Goal: Complete application form

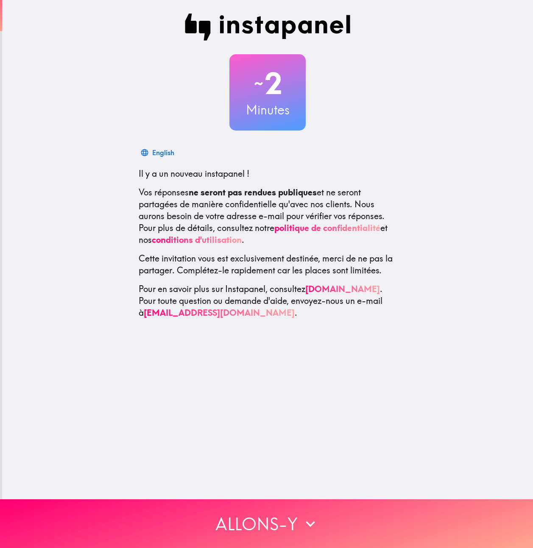
drag, startPoint x: 303, startPoint y: 524, endPoint x: 342, endPoint y: 119, distance: 406.1
click at [391, 189] on div "~ 2 Minutes English Il y a un nouveau instapanel ! Vos réponses ne seront pas r…" at bounding box center [266, 274] width 533 height 548
click at [37, 135] on div "~ 2 Minutes 简体中文 Il y a un nouveau instapanel ! Vos réponses ne seront pas rend…" at bounding box center [267, 166] width 530 height 332
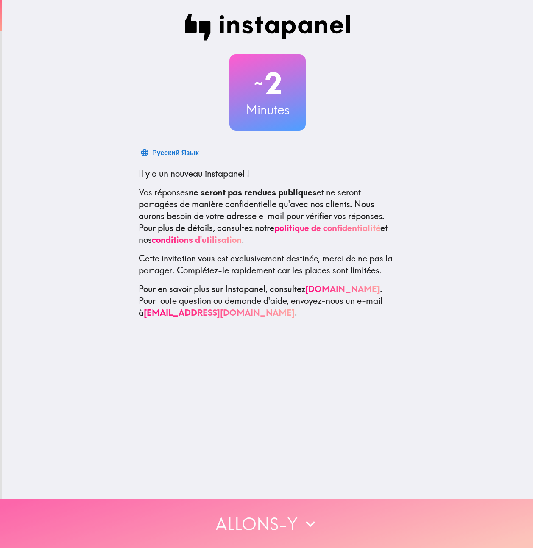
click at [331, 518] on button "Allons-y" at bounding box center [266, 523] width 533 height 49
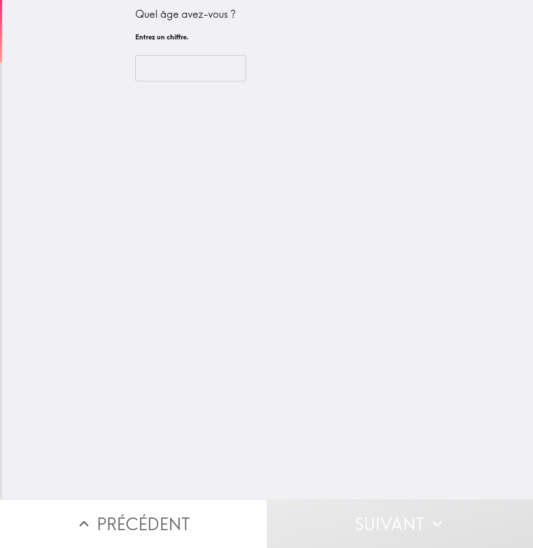
click at [179, 75] on input "number" at bounding box center [190, 68] width 111 height 26
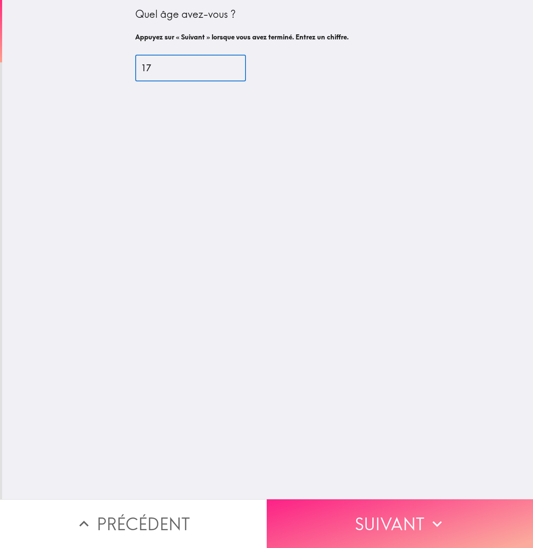
type input "17"
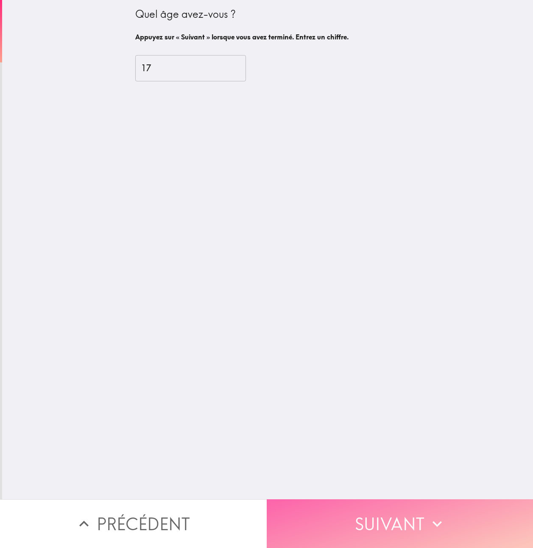
click at [339, 513] on button "Suivant" at bounding box center [400, 523] width 267 height 49
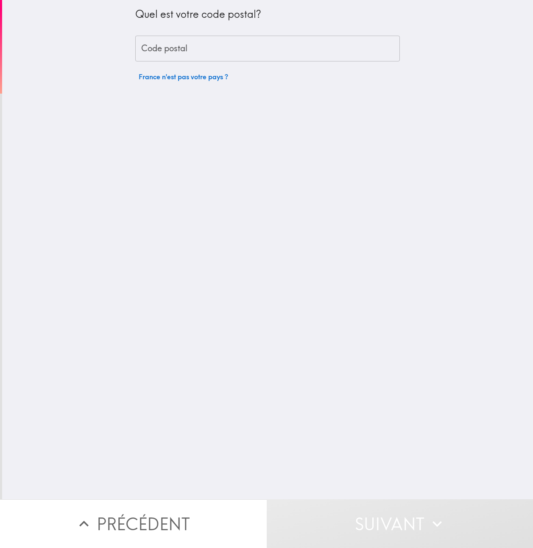
click at [197, 63] on div "Quel est votre code postal? Code postal Code postal [GEOGRAPHIC_DATA] n'est pas…" at bounding box center [267, 42] width 264 height 85
click at [190, 53] on input "Code postal" at bounding box center [267, 49] width 264 height 26
type input "49124"
click at [359, 506] on button "Suivant" at bounding box center [400, 523] width 267 height 49
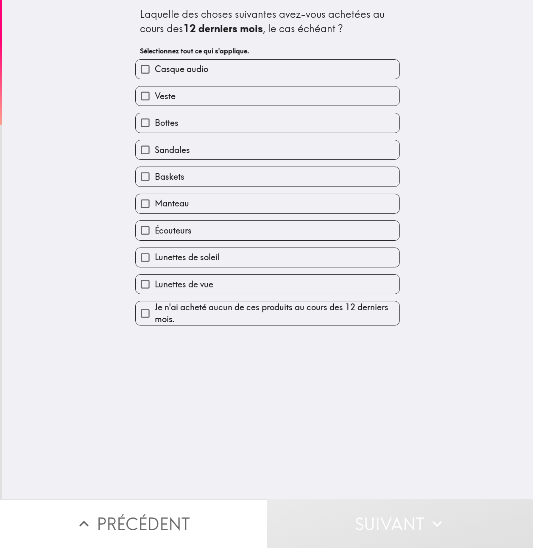
click at [186, 230] on label "Écouteurs" at bounding box center [268, 230] width 264 height 19
click at [155, 230] on input "Écouteurs" at bounding box center [145, 230] width 19 height 19
checkbox input "true"
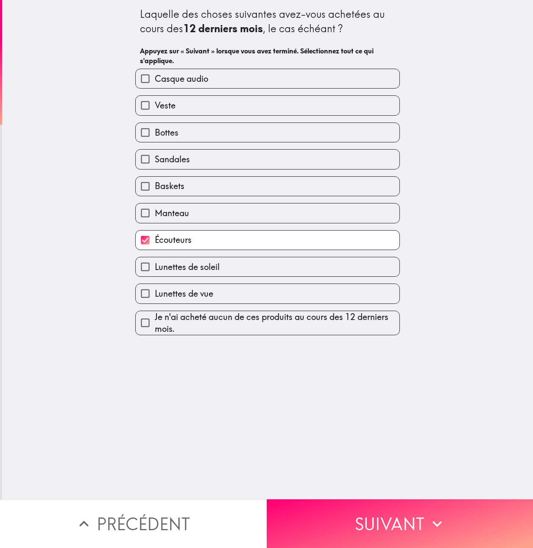
click at [184, 264] on span "Lunettes de soleil" at bounding box center [187, 267] width 65 height 12
click at [155, 264] on input "Lunettes de soleil" at bounding box center [145, 266] width 19 height 19
checkbox input "true"
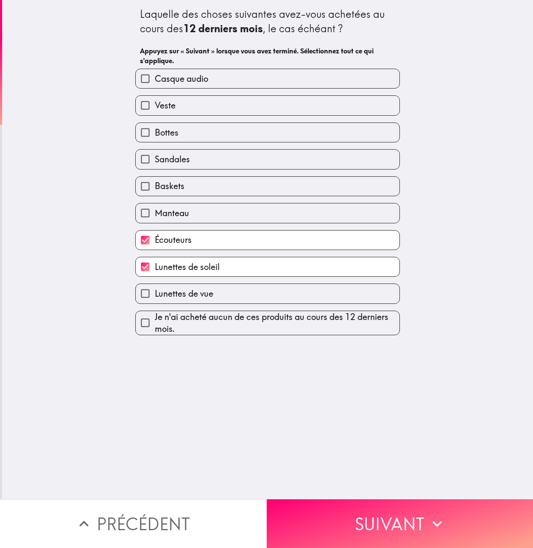
click at [182, 294] on span "Lunettes de vue" at bounding box center [184, 294] width 58 height 12
click at [155, 294] on input "Lunettes de vue" at bounding box center [145, 293] width 19 height 19
checkbox input "true"
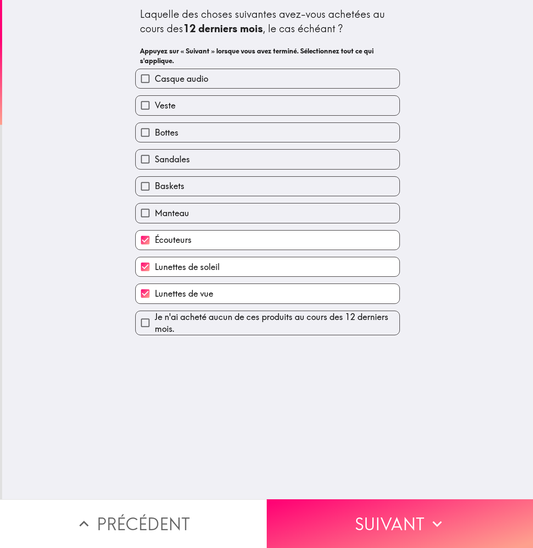
click at [187, 182] on label "Baskets" at bounding box center [268, 186] width 264 height 19
click at [155, 182] on input "Baskets" at bounding box center [145, 186] width 19 height 19
checkbox input "true"
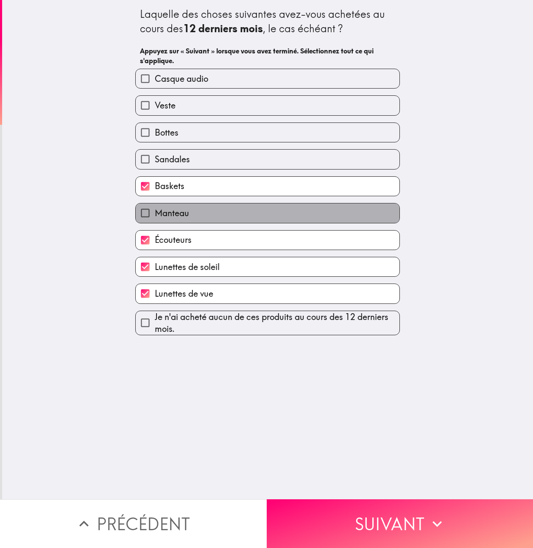
click at [186, 211] on label "Manteau" at bounding box center [268, 212] width 264 height 19
click at [155, 211] on input "Manteau" at bounding box center [145, 212] width 19 height 19
checkbox input "true"
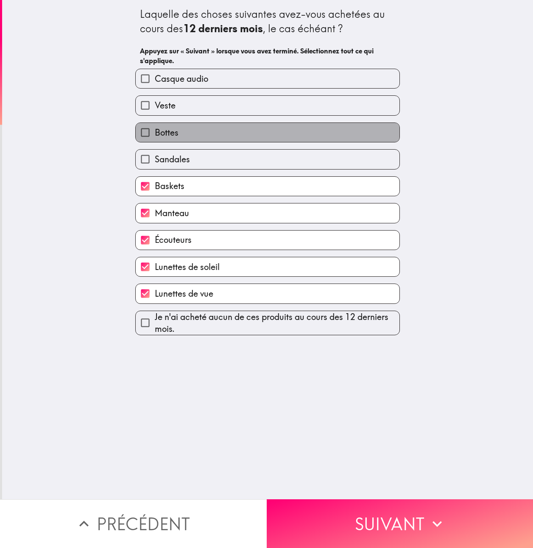
click at [178, 134] on label "Bottes" at bounding box center [268, 132] width 264 height 19
click at [155, 134] on input "Bottes" at bounding box center [145, 132] width 19 height 19
checkbox input "true"
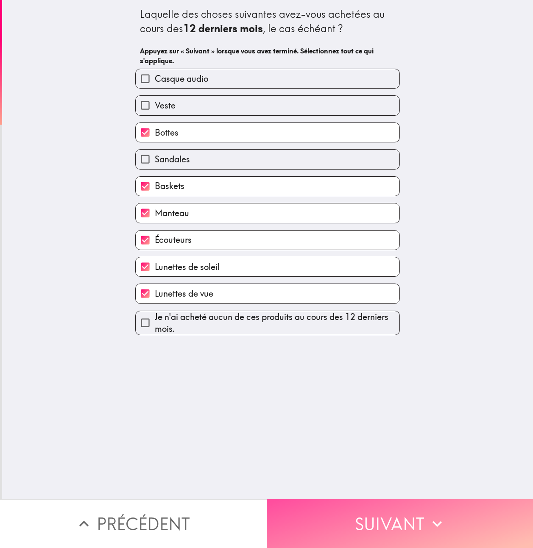
click at [331, 511] on button "Suivant" at bounding box center [400, 523] width 267 height 49
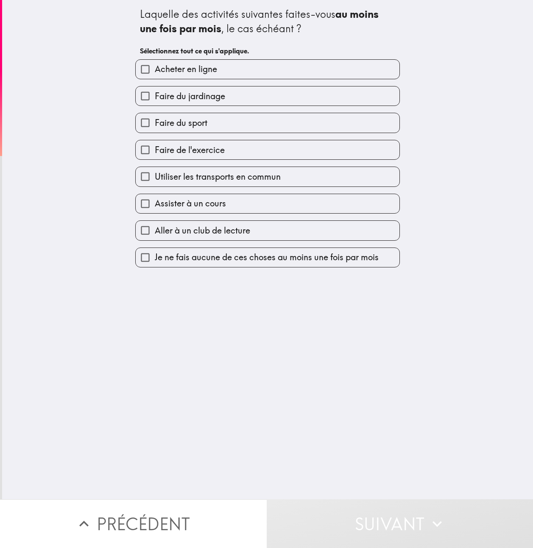
click at [244, 69] on label "Acheter en ligne" at bounding box center [268, 69] width 264 height 19
click at [155, 69] on input "Acheter en ligne" at bounding box center [145, 69] width 19 height 19
checkbox input "true"
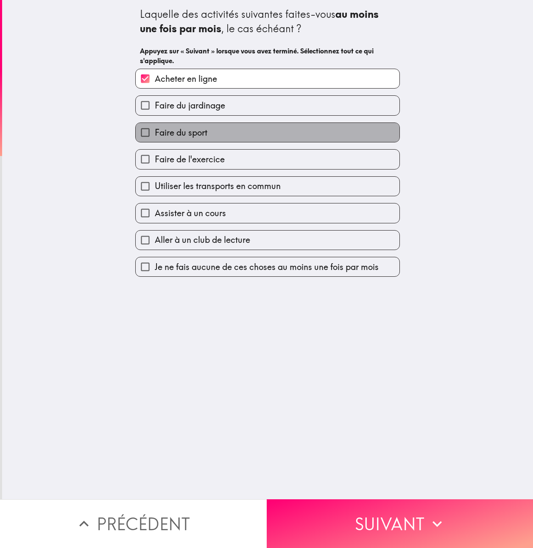
click at [219, 133] on label "Faire du sport" at bounding box center [268, 132] width 264 height 19
click at [155, 133] on input "Faire du sport" at bounding box center [145, 132] width 19 height 19
checkbox input "true"
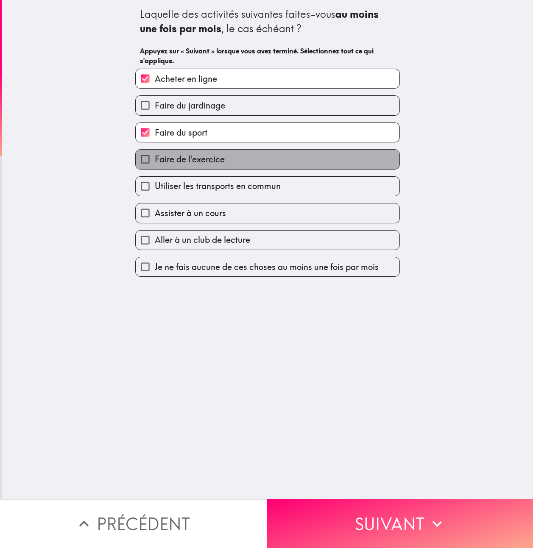
click at [214, 159] on span "Faire de l'exercice" at bounding box center [190, 159] width 70 height 12
click at [155, 159] on input "Faire de l'exercice" at bounding box center [145, 159] width 19 height 19
checkbox input "true"
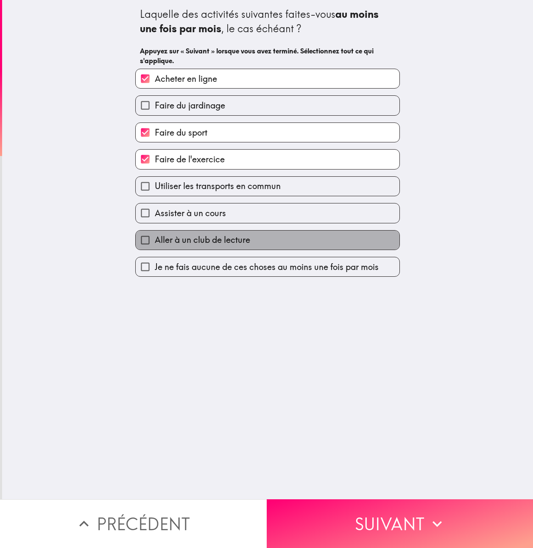
click at [189, 238] on span "Aller à un club de lecture" at bounding box center [202, 240] width 95 height 12
click at [155, 238] on input "Aller à un club de lecture" at bounding box center [145, 239] width 19 height 19
checkbox input "true"
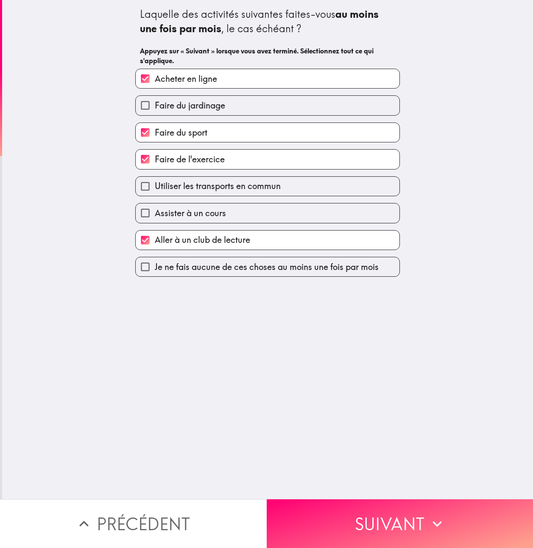
click at [185, 216] on span "Assister à un cours" at bounding box center [190, 213] width 71 height 12
click at [155, 216] on input "Assister à un cours" at bounding box center [145, 212] width 19 height 19
checkbox input "true"
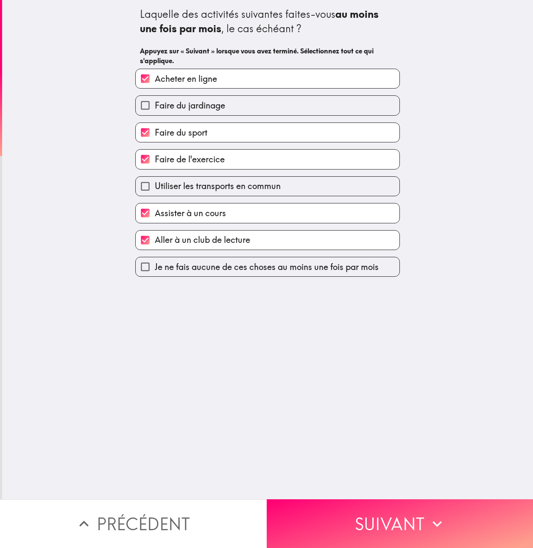
click at [183, 196] on div "Assister à un cours" at bounding box center [263, 209] width 271 height 27
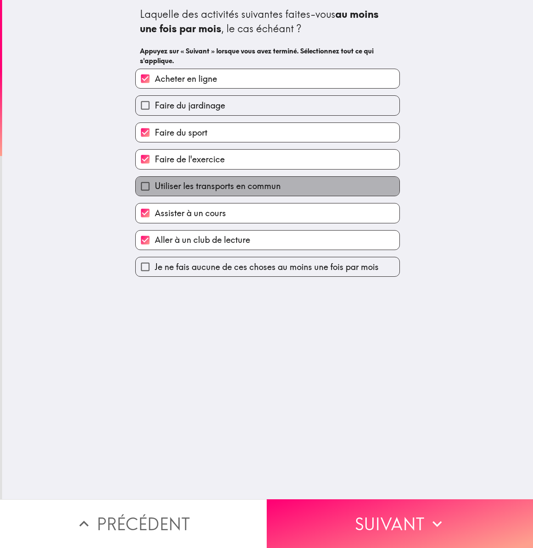
click at [184, 191] on span "Utiliser les transports en commun" at bounding box center [218, 186] width 126 height 12
click at [155, 191] on input "Utiliser les transports en commun" at bounding box center [145, 186] width 19 height 19
checkbox input "true"
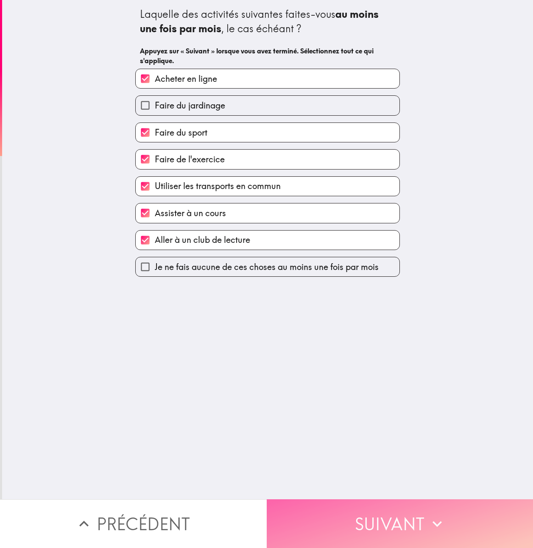
click at [347, 521] on button "Suivant" at bounding box center [400, 523] width 267 height 49
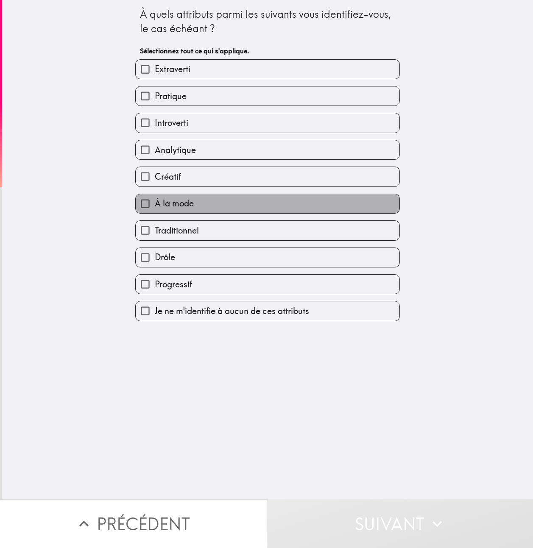
click at [194, 200] on label "À la mode" at bounding box center [268, 203] width 264 height 19
click at [155, 200] on input "À la mode" at bounding box center [145, 203] width 19 height 19
checkbox input "true"
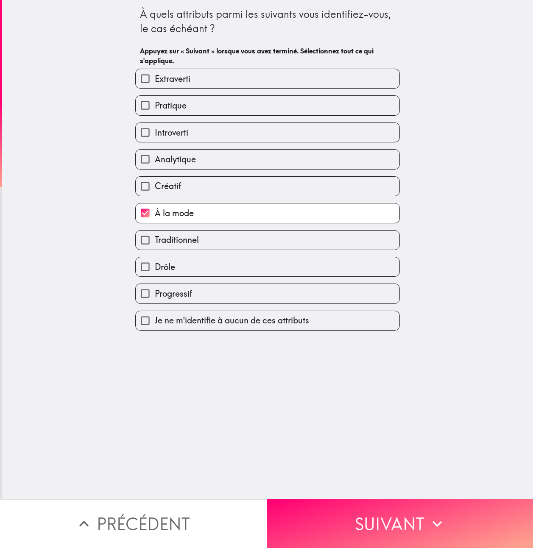
click at [185, 175] on div "Créatif" at bounding box center [263, 182] width 271 height 27
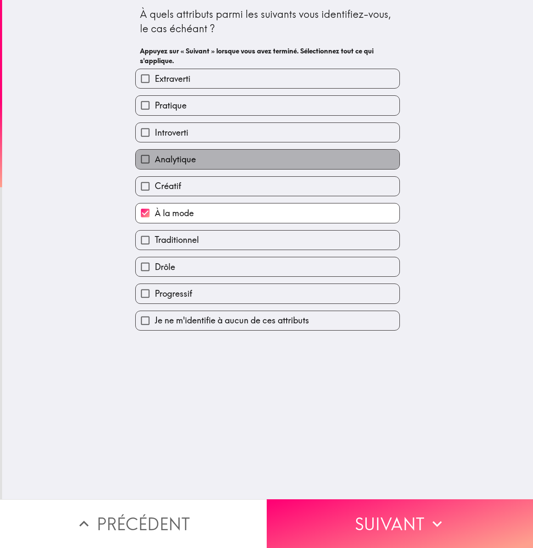
click at [181, 156] on span "Analytique" at bounding box center [175, 159] width 41 height 12
click at [155, 156] on input "Analytique" at bounding box center [145, 159] width 19 height 19
checkbox input "true"
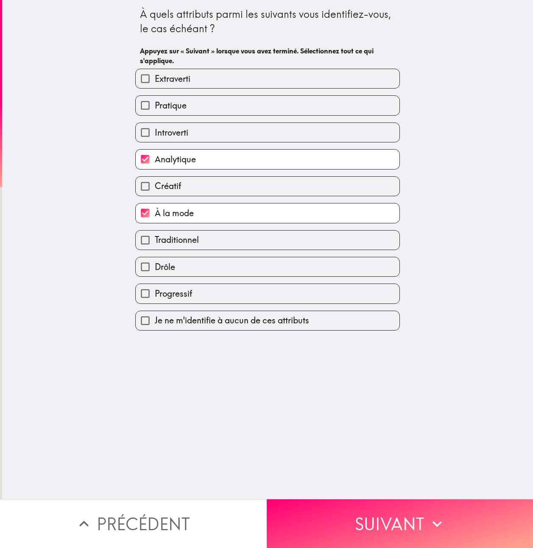
click at [178, 189] on label "Créatif" at bounding box center [268, 186] width 264 height 19
click at [155, 189] on input "Créatif" at bounding box center [145, 186] width 19 height 19
checkbox input "true"
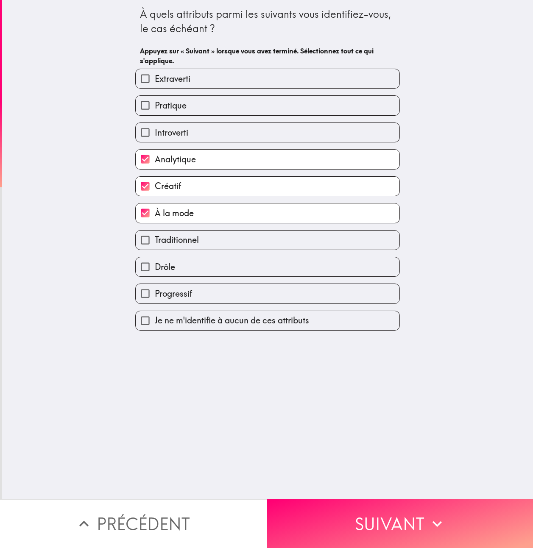
click at [180, 97] on label "Pratique" at bounding box center [268, 105] width 264 height 19
click at [155, 97] on input "Pratique" at bounding box center [145, 105] width 19 height 19
checkbox input "true"
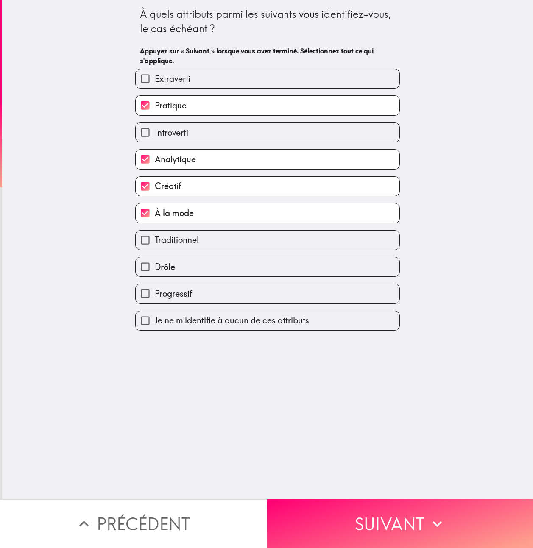
click at [180, 77] on span "Extraverti" at bounding box center [173, 79] width 36 height 12
click at [155, 77] on input "Extraverti" at bounding box center [145, 78] width 19 height 19
checkbox input "true"
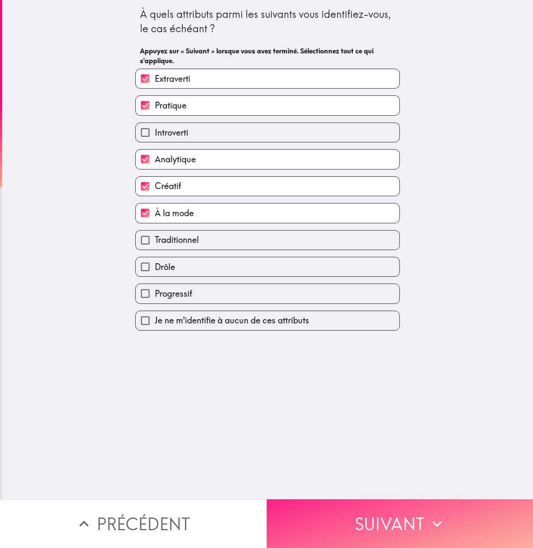
click at [345, 517] on button "Suivant" at bounding box center [400, 523] width 267 height 49
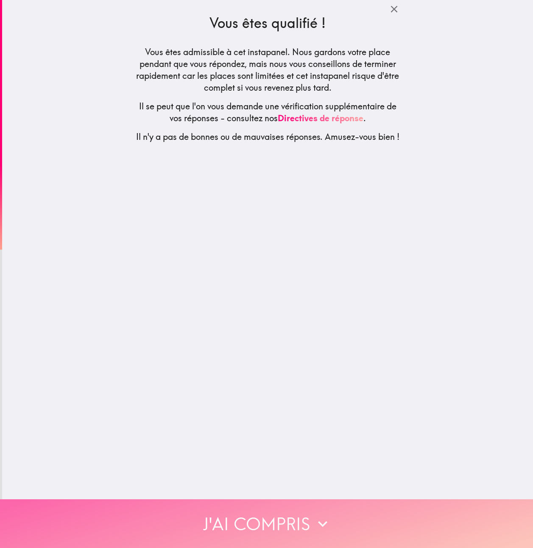
click at [313, 527] on button "J'ai compris" at bounding box center [266, 523] width 533 height 49
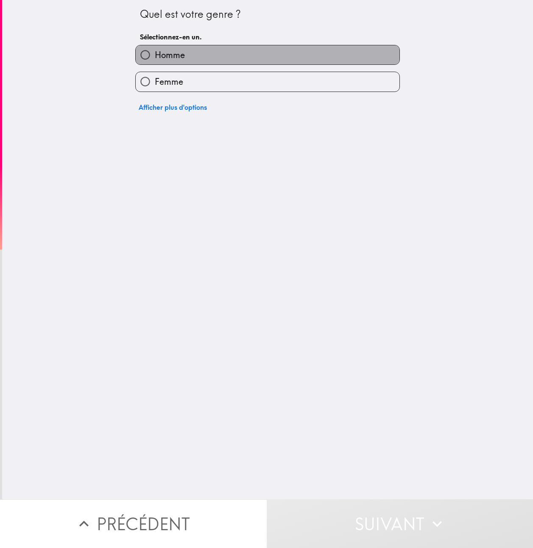
click at [161, 59] on span "Homme" at bounding box center [170, 55] width 30 height 12
click at [155, 59] on input "Homme" at bounding box center [145, 54] width 19 height 19
radio input "true"
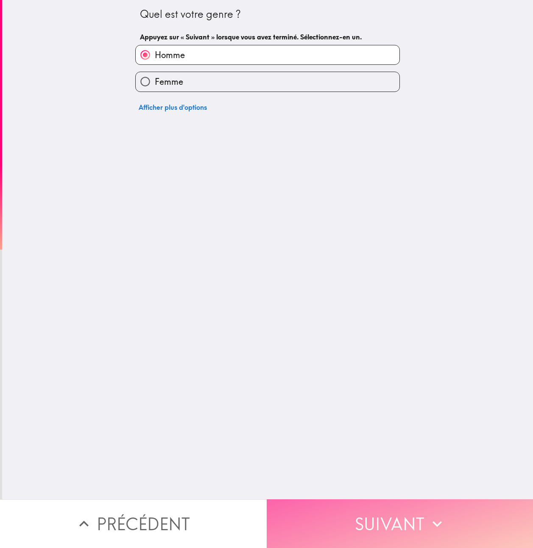
click at [328, 522] on button "Suivant" at bounding box center [400, 523] width 267 height 49
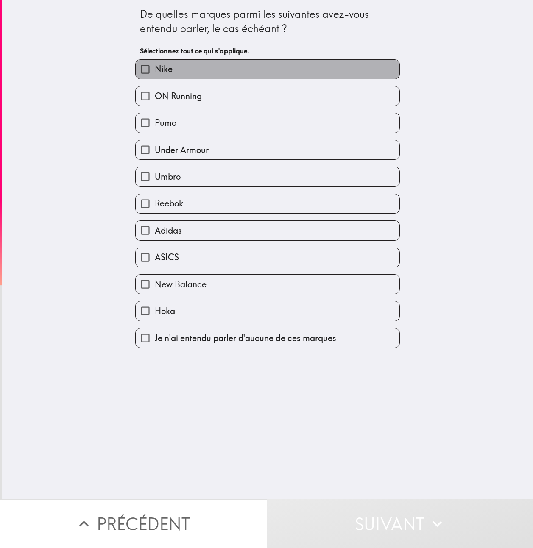
click at [190, 73] on label "Nike" at bounding box center [268, 69] width 264 height 19
click at [155, 73] on input "Nike" at bounding box center [145, 69] width 19 height 19
checkbox input "true"
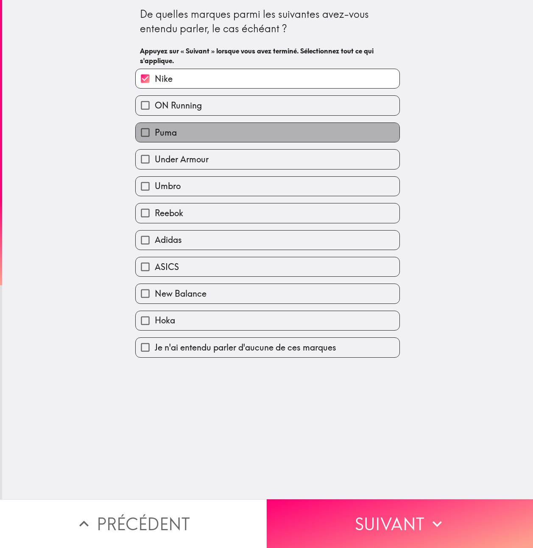
click at [198, 131] on label "Puma" at bounding box center [268, 132] width 264 height 19
click at [155, 131] on input "Puma" at bounding box center [145, 132] width 19 height 19
checkbox input "true"
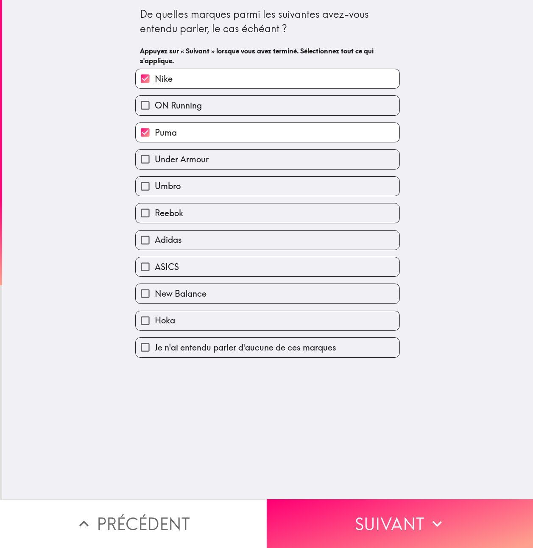
click at [178, 237] on label "Adidas" at bounding box center [268, 239] width 264 height 19
click at [155, 237] on input "Adidas" at bounding box center [145, 239] width 19 height 19
checkbox input "true"
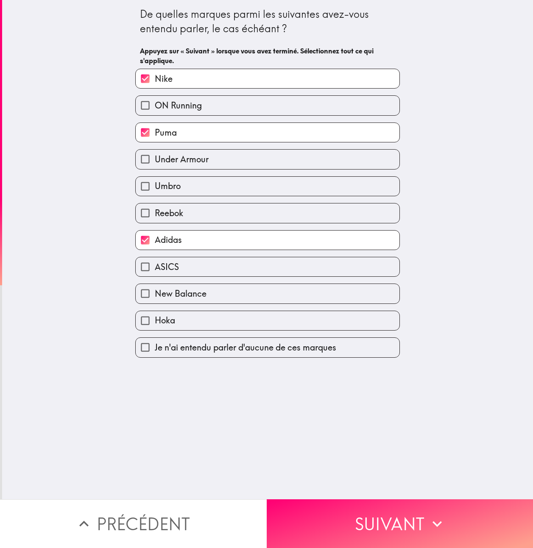
click at [185, 294] on span "New Balance" at bounding box center [181, 294] width 52 height 12
click at [155, 294] on input "New Balance" at bounding box center [145, 293] width 19 height 19
checkbox input "true"
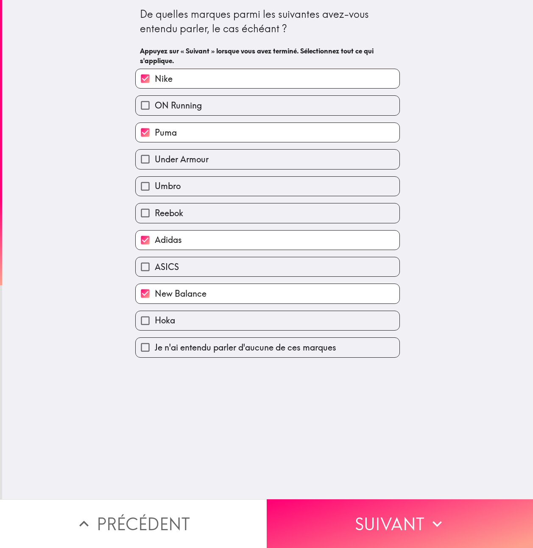
click at [204, 162] on label "Under Armour" at bounding box center [268, 159] width 264 height 19
click at [155, 162] on input "Under Armour" at bounding box center [145, 159] width 19 height 19
checkbox input "true"
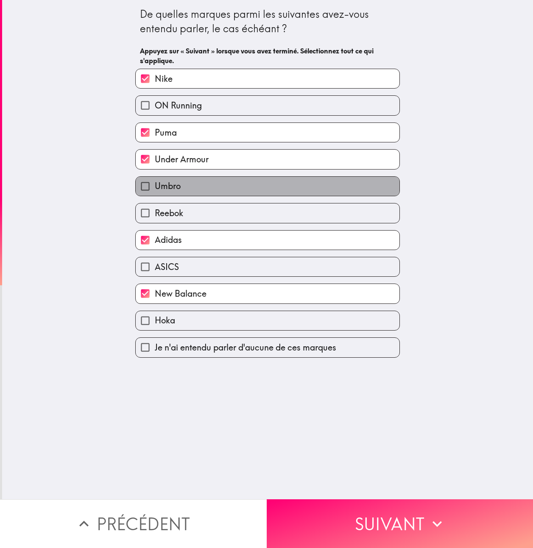
click at [200, 189] on label "Umbro" at bounding box center [268, 186] width 264 height 19
click at [155, 189] on input "Umbro" at bounding box center [145, 186] width 19 height 19
checkbox input "true"
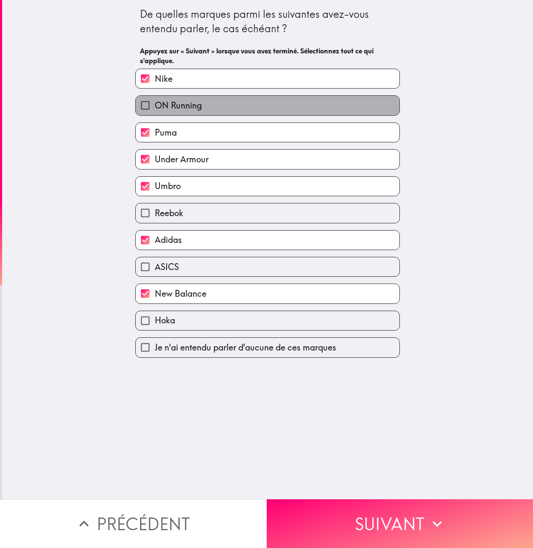
click at [205, 114] on label "ON Running" at bounding box center [268, 105] width 264 height 19
click at [155, 114] on input "ON Running" at bounding box center [145, 105] width 19 height 19
checkbox input "true"
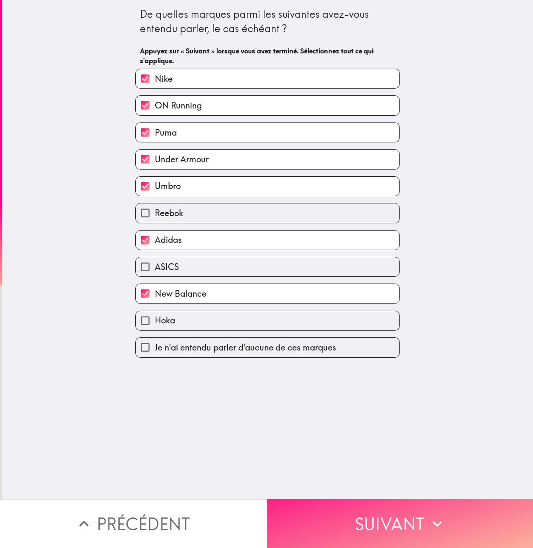
click at [343, 512] on button "Suivant" at bounding box center [400, 523] width 267 height 49
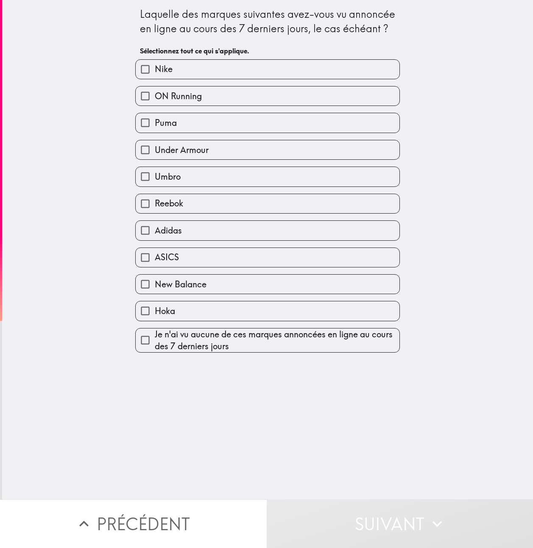
click at [263, 337] on span "Je n'ai vu aucune de ces marques annoncées en ligne au cours des 7 derniers jou…" at bounding box center [277, 340] width 244 height 24
click at [155, 337] on input "Je n'ai vu aucune de ces marques annoncées en ligne au cours des 7 derniers jou…" at bounding box center [145, 339] width 19 height 19
checkbox input "true"
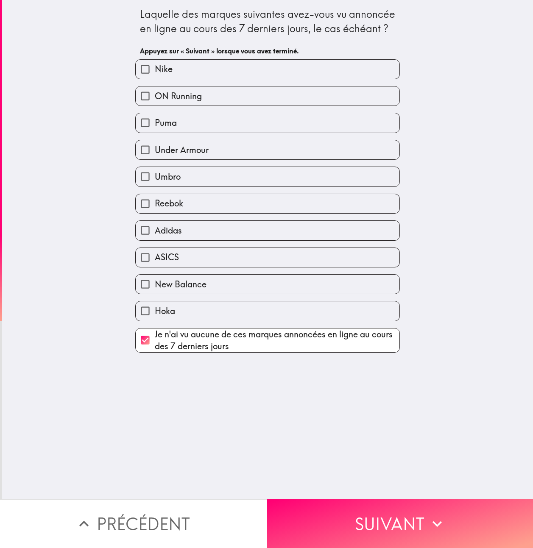
drag, startPoint x: 345, startPoint y: 514, endPoint x: 333, endPoint y: 478, distance: 38.6
click at [345, 514] on button "Suivant" at bounding box center [400, 523] width 267 height 49
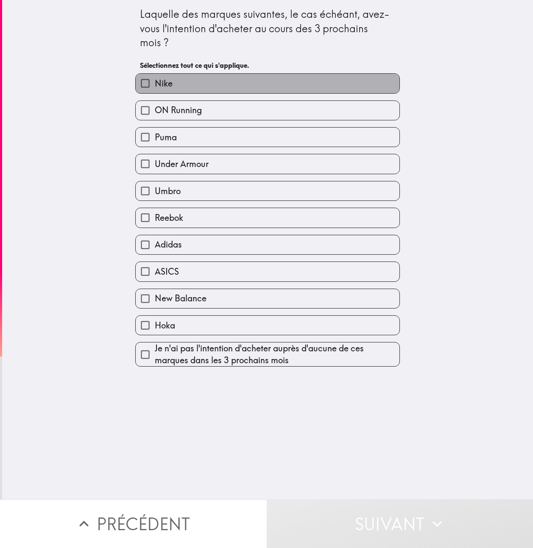
click at [195, 88] on label "Nike" at bounding box center [268, 83] width 264 height 19
click at [155, 88] on input "Nike" at bounding box center [145, 83] width 19 height 19
checkbox input "true"
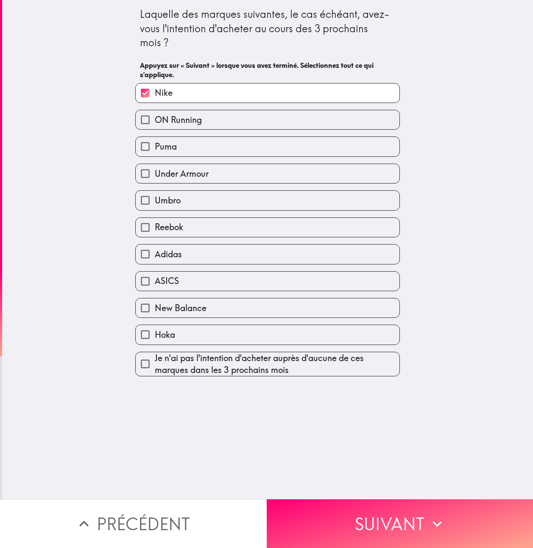
click at [181, 145] on label "Puma" at bounding box center [268, 146] width 264 height 19
click at [155, 145] on input "Puma" at bounding box center [145, 146] width 19 height 19
checkbox input "true"
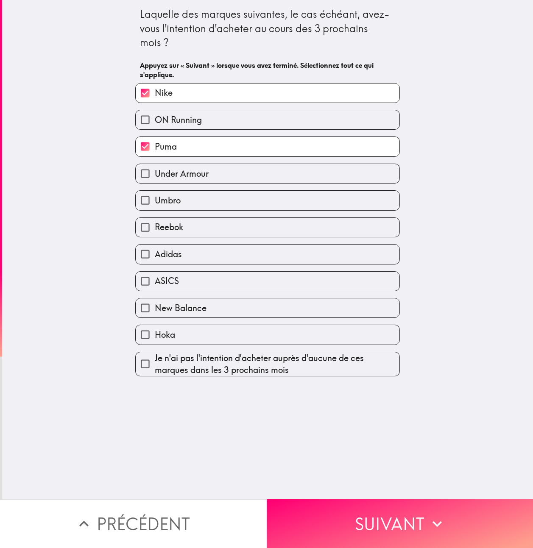
click at [178, 253] on label "Adidas" at bounding box center [268, 253] width 264 height 19
click at [155, 253] on input "Adidas" at bounding box center [145, 253] width 19 height 19
checkbox input "true"
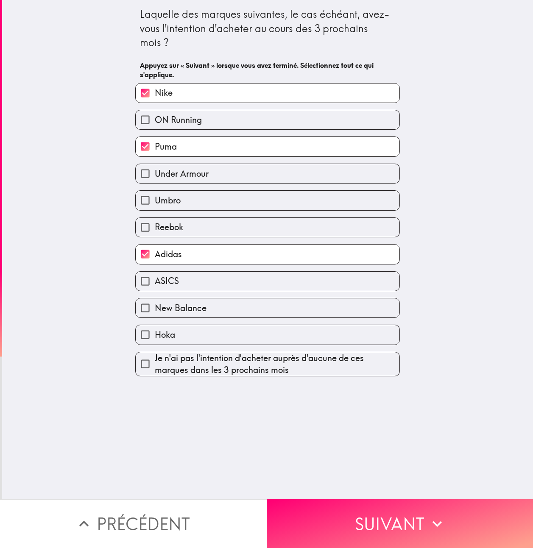
click at [185, 310] on span "New Balance" at bounding box center [181, 308] width 52 height 12
click at [155, 310] on input "New Balance" at bounding box center [145, 307] width 19 height 19
checkbox input "true"
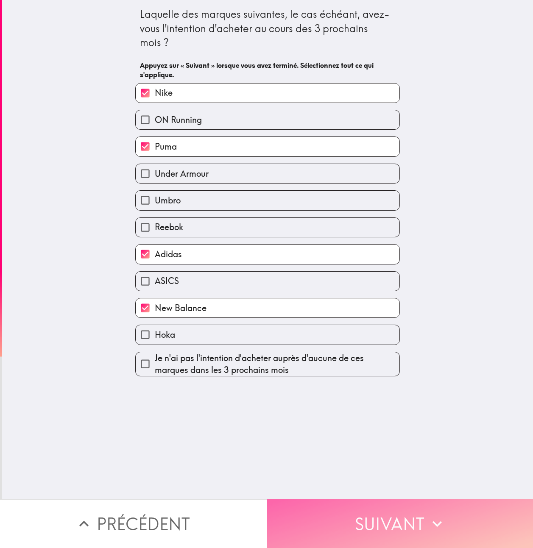
click at [312, 511] on button "Suivant" at bounding box center [400, 523] width 267 height 49
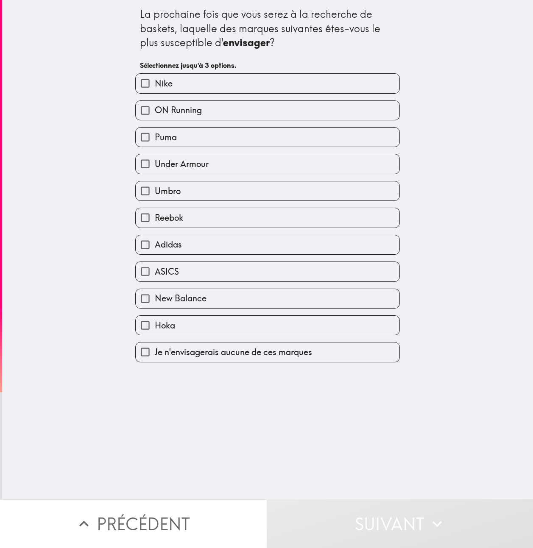
click at [219, 82] on label "Nike" at bounding box center [268, 83] width 264 height 19
click at [155, 82] on input "Nike" at bounding box center [145, 83] width 19 height 19
checkbox input "true"
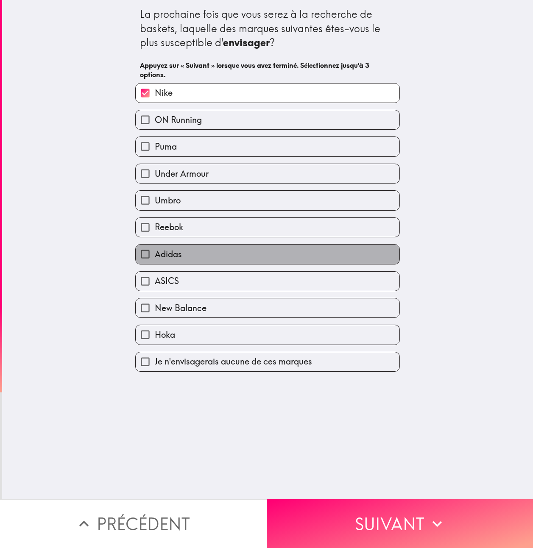
click at [226, 256] on label "Adidas" at bounding box center [268, 253] width 264 height 19
click at [155, 256] on input "Adidas" at bounding box center [145, 253] width 19 height 19
checkbox input "true"
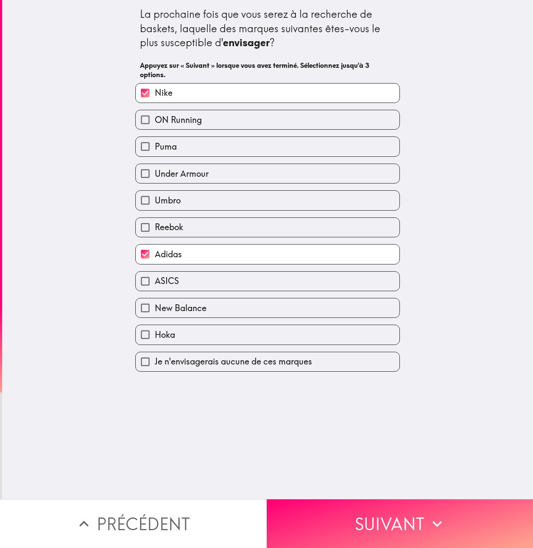
click at [213, 305] on label "New Balance" at bounding box center [268, 307] width 264 height 19
click at [155, 305] on input "New Balance" at bounding box center [145, 307] width 19 height 19
checkbox input "true"
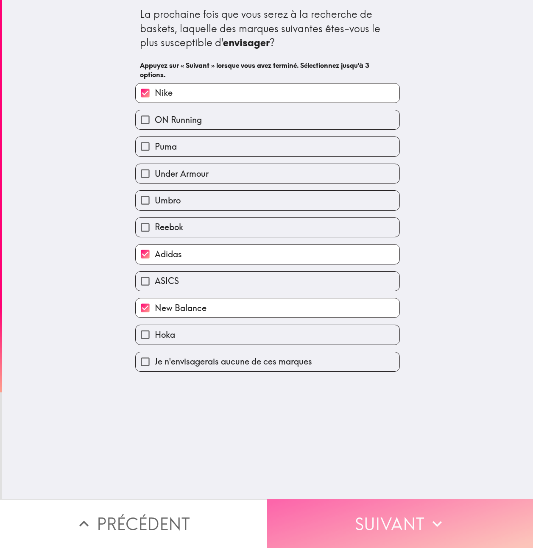
click at [378, 525] on button "Suivant" at bounding box center [400, 523] width 267 height 49
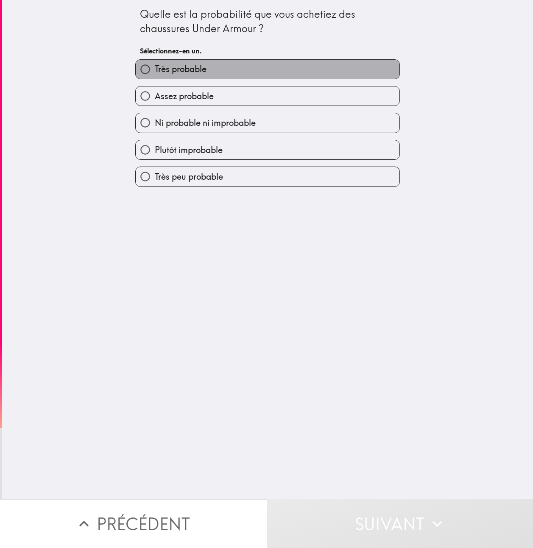
click at [268, 71] on label "Très probable" at bounding box center [268, 69] width 264 height 19
click at [155, 71] on input "Très probable" at bounding box center [145, 69] width 19 height 19
radio input "true"
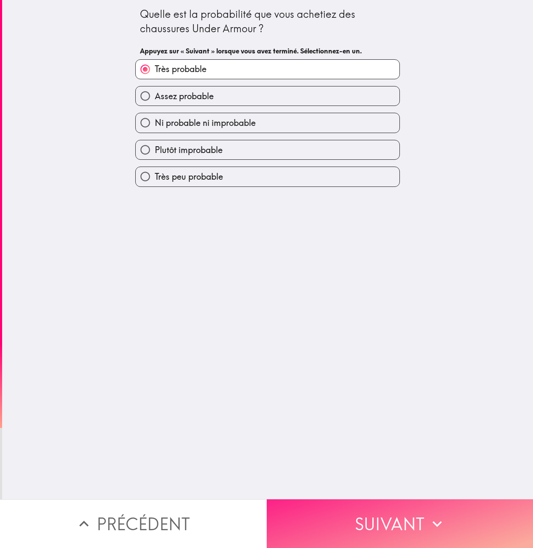
click at [381, 511] on button "Suivant" at bounding box center [400, 523] width 267 height 49
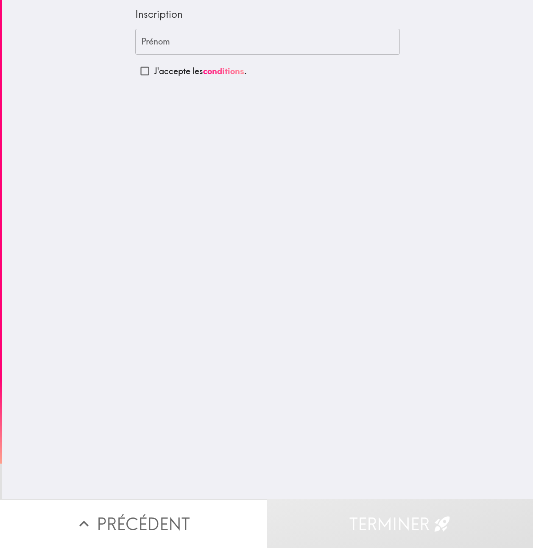
click at [181, 72] on p "J'accepte les conditions ." at bounding box center [200, 71] width 92 height 12
click at [154, 72] on input "J'accepte les conditions ." at bounding box center [144, 70] width 19 height 19
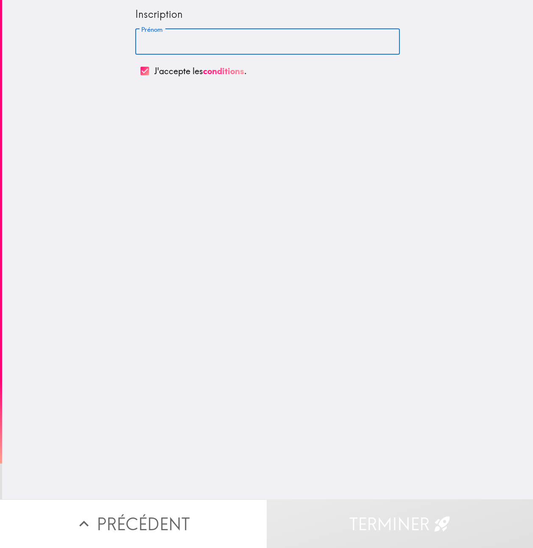
click at [162, 42] on input "Prénom" at bounding box center [267, 42] width 264 height 26
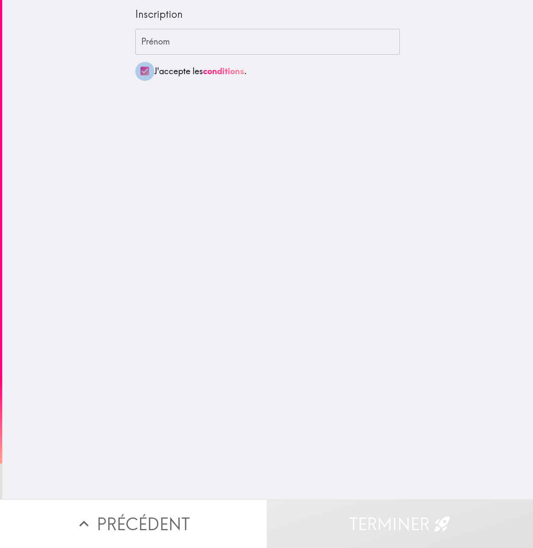
click at [141, 70] on input "J'accepte les conditions ." at bounding box center [144, 70] width 19 height 19
checkbox input "false"
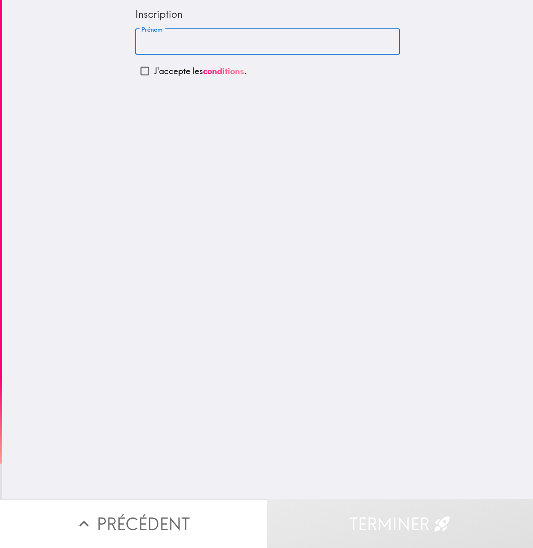
click at [156, 44] on input "Prénom" at bounding box center [267, 42] width 264 height 26
type input "2"
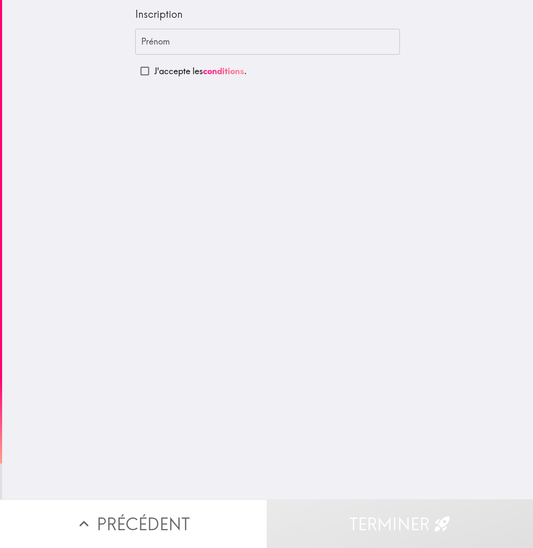
click at [138, 69] on input "J'accepte les conditions ." at bounding box center [144, 70] width 19 height 19
checkbox input "true"
click at [163, 42] on input "Prénom" at bounding box center [267, 42] width 264 height 26
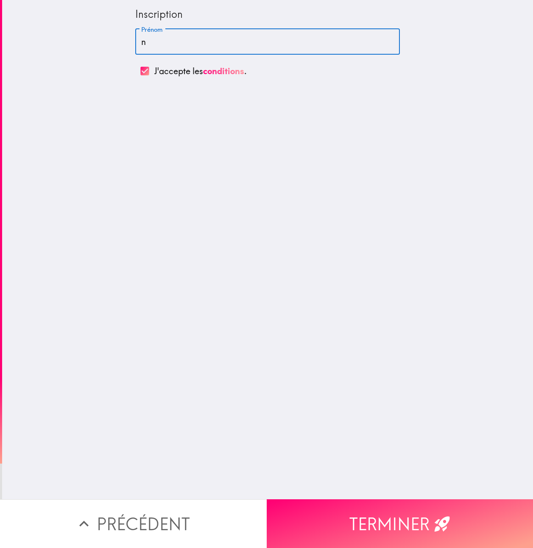
type input "nb"
drag, startPoint x: 163, startPoint y: 42, endPoint x: 128, endPoint y: 42, distance: 34.8
click at [132, 42] on div "Inscription Prénom nb Prénom J'accepte les conditions ." at bounding box center [267, 40] width 271 height 81
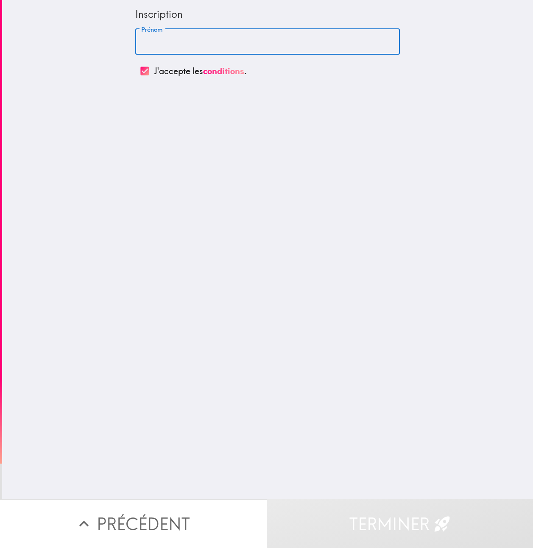
click at [148, 49] on input "Prénom" at bounding box center [267, 42] width 264 height 26
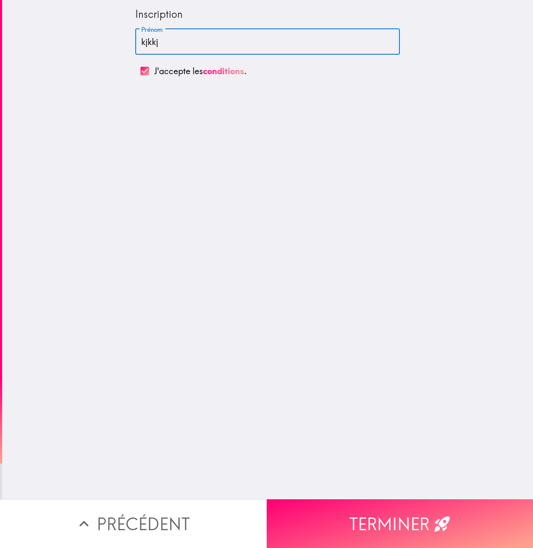
type input "kjkkj"
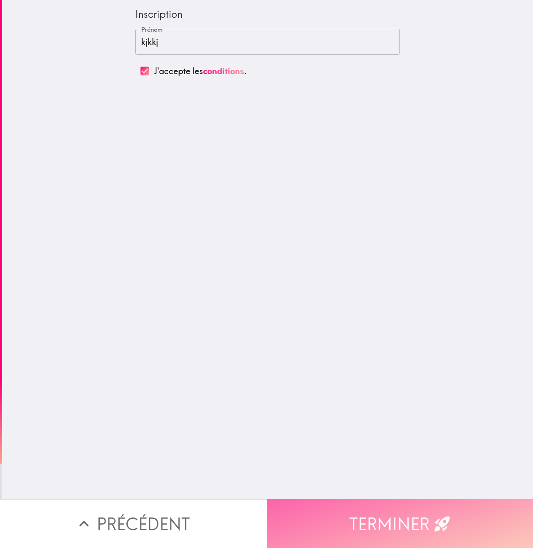
click at [371, 516] on button "Terminer" at bounding box center [400, 523] width 267 height 49
